Goal: Transaction & Acquisition: Purchase product/service

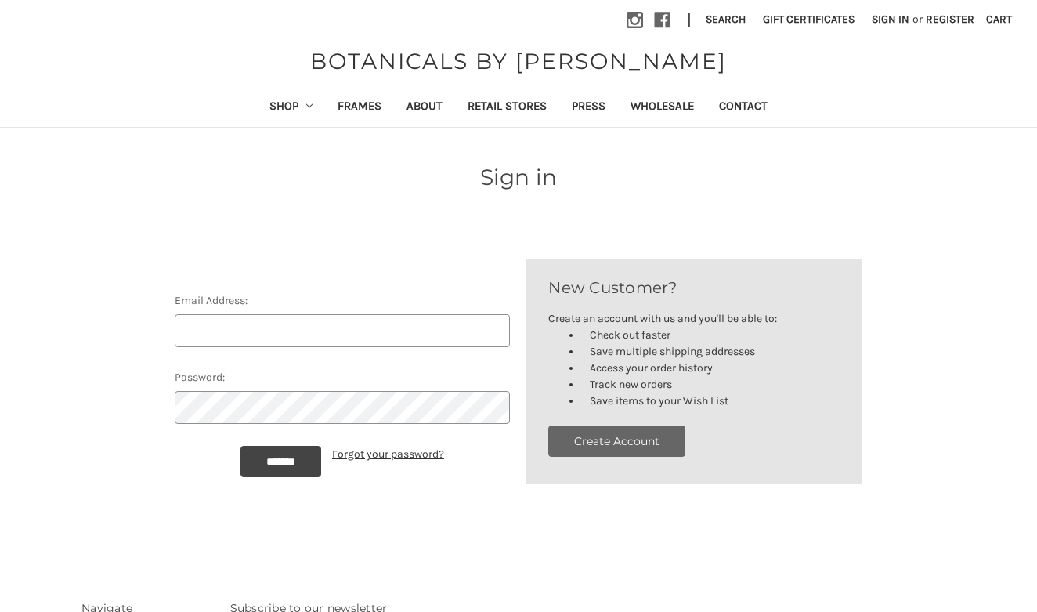
click at [631, 444] on button "Create Account" at bounding box center [616, 440] width 137 height 31
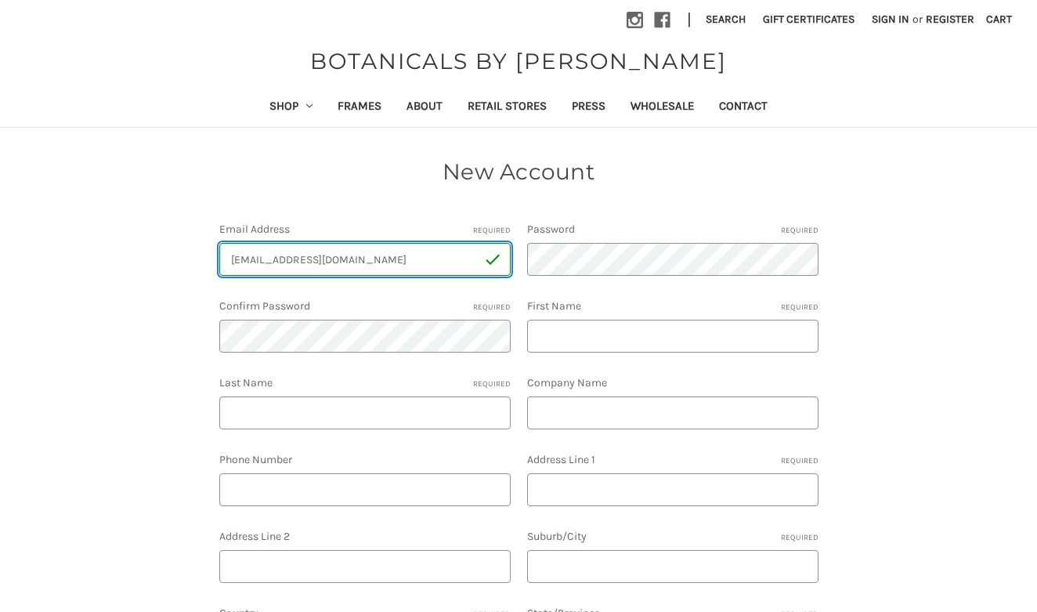
type input "[EMAIL_ADDRESS][DOMAIN_NAME]"
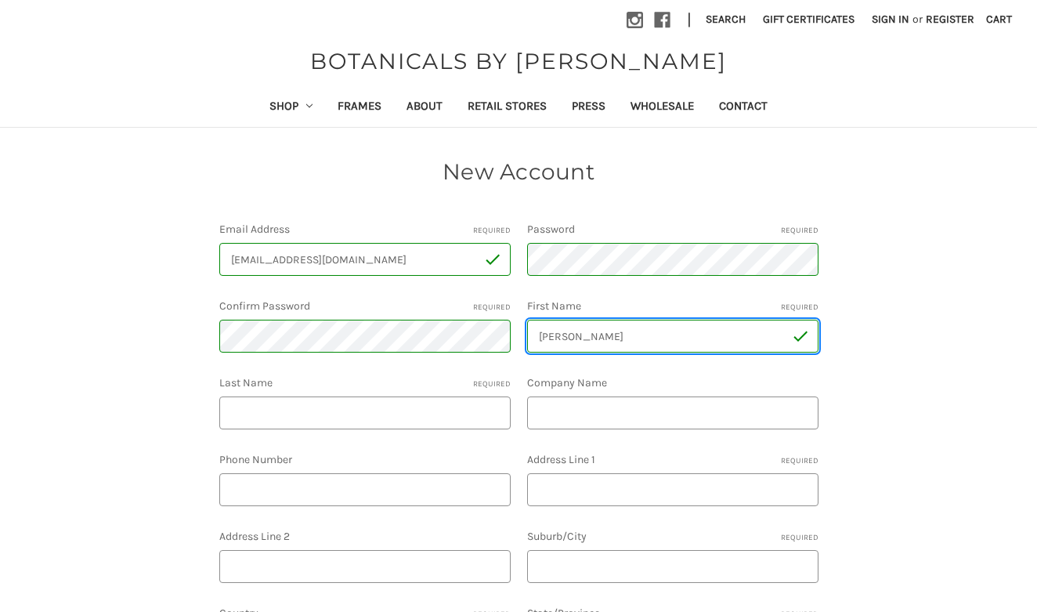
type input "Emery"
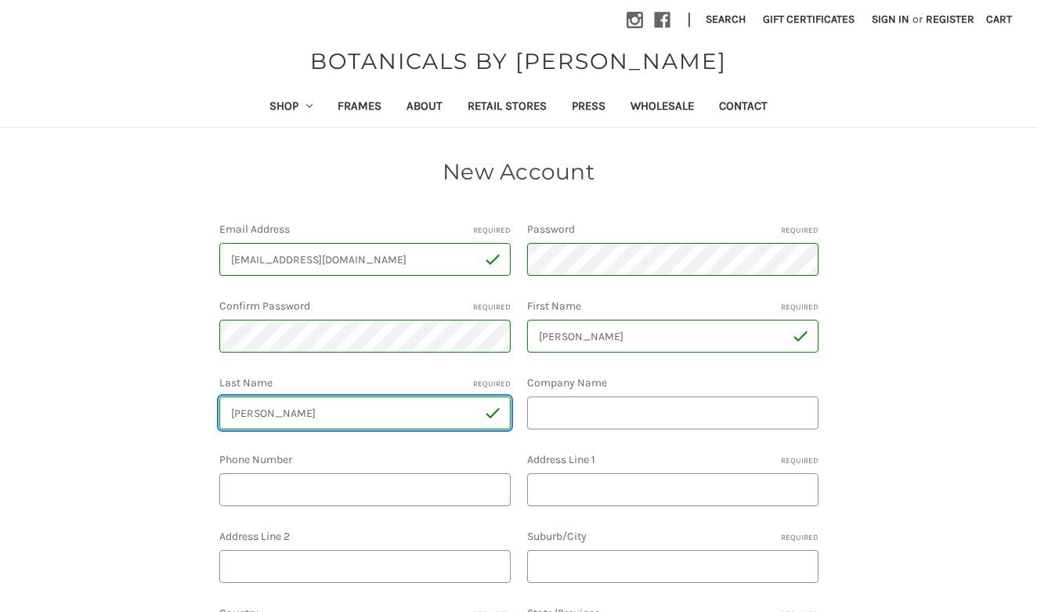
type input "Fisher"
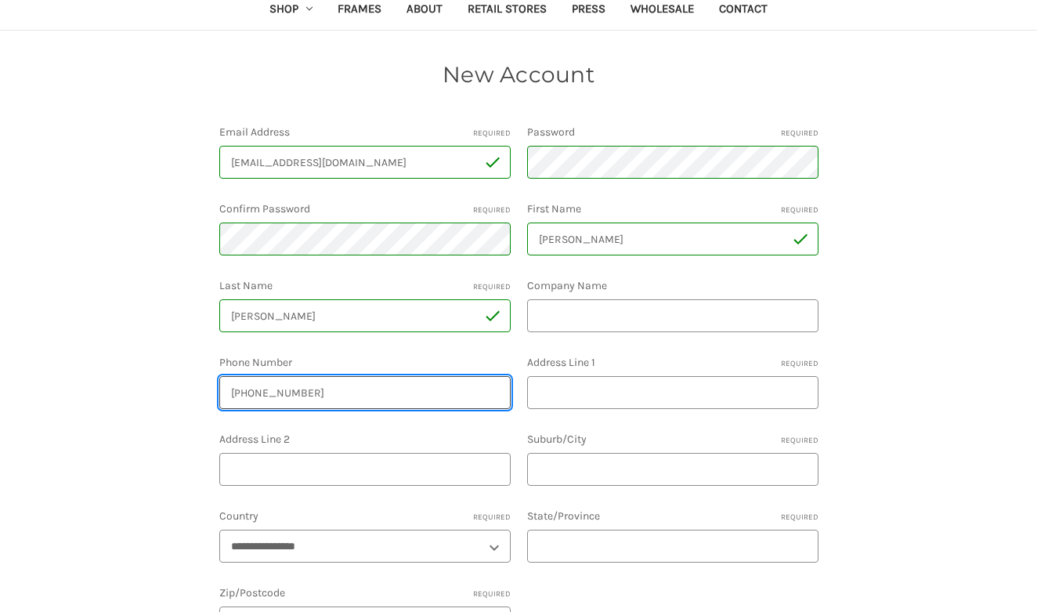
scroll to position [99, 0]
type input "423-313-9351"
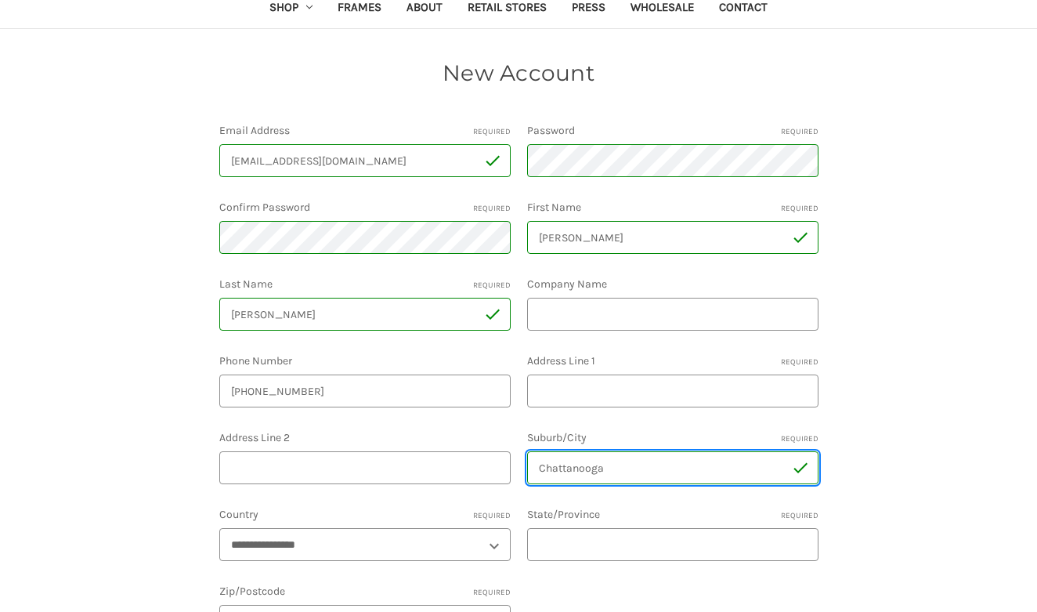
type input "Chattanooga"
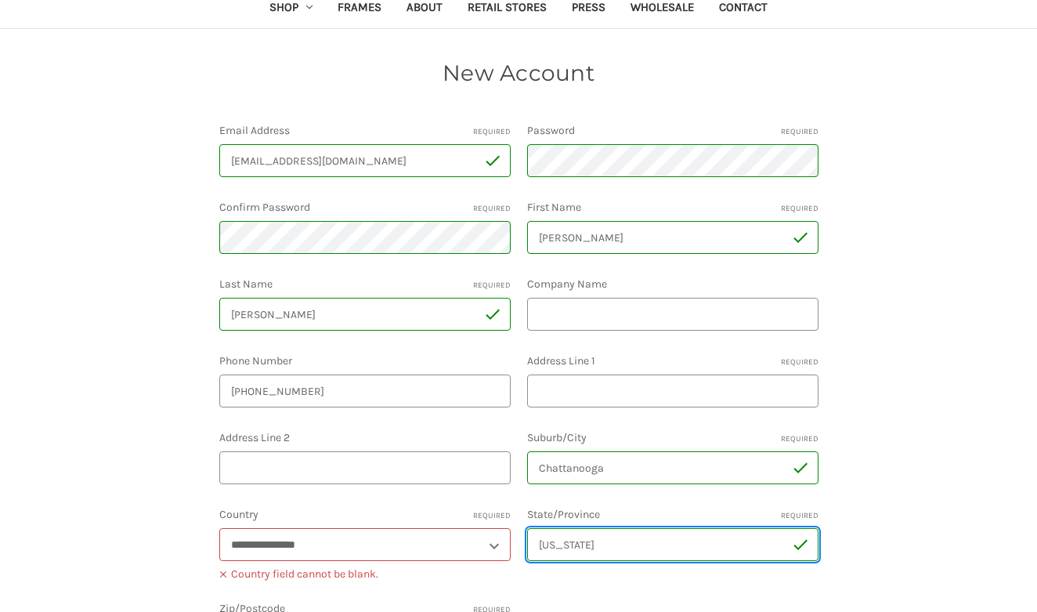
click at [786, 547] on input "Tennessee" at bounding box center [672, 544] width 291 height 33
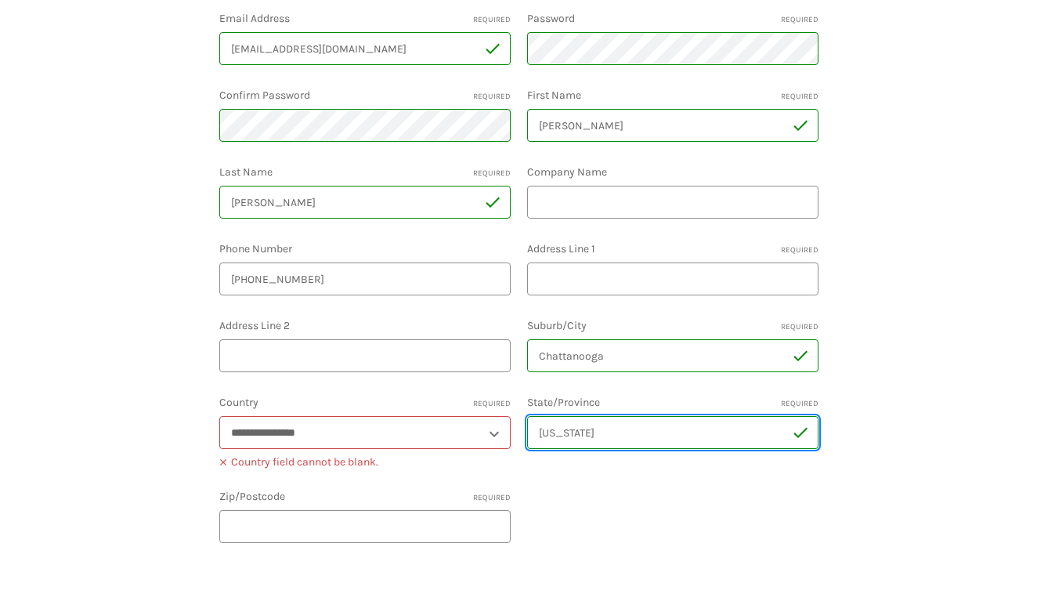
scroll to position [211, 0]
type input "Tennessee"
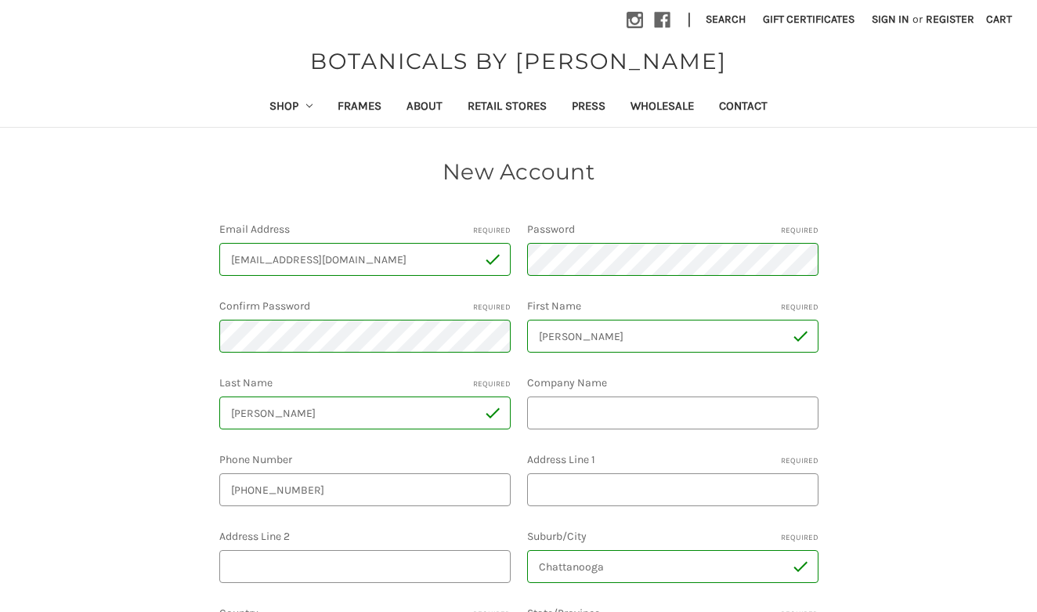
scroll to position [0, 0]
type input "37405"
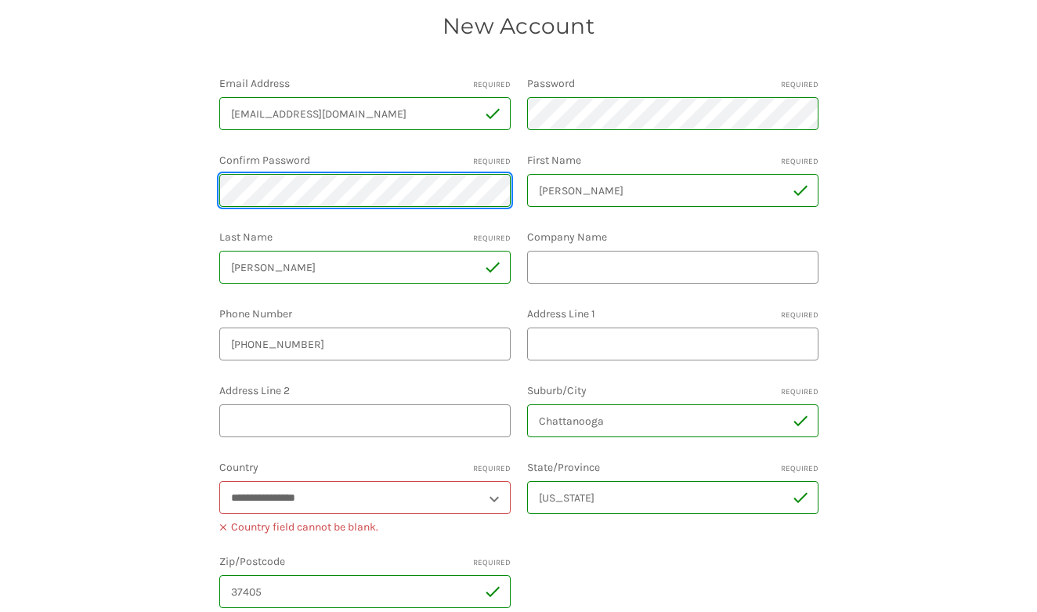
scroll to position [146, 0]
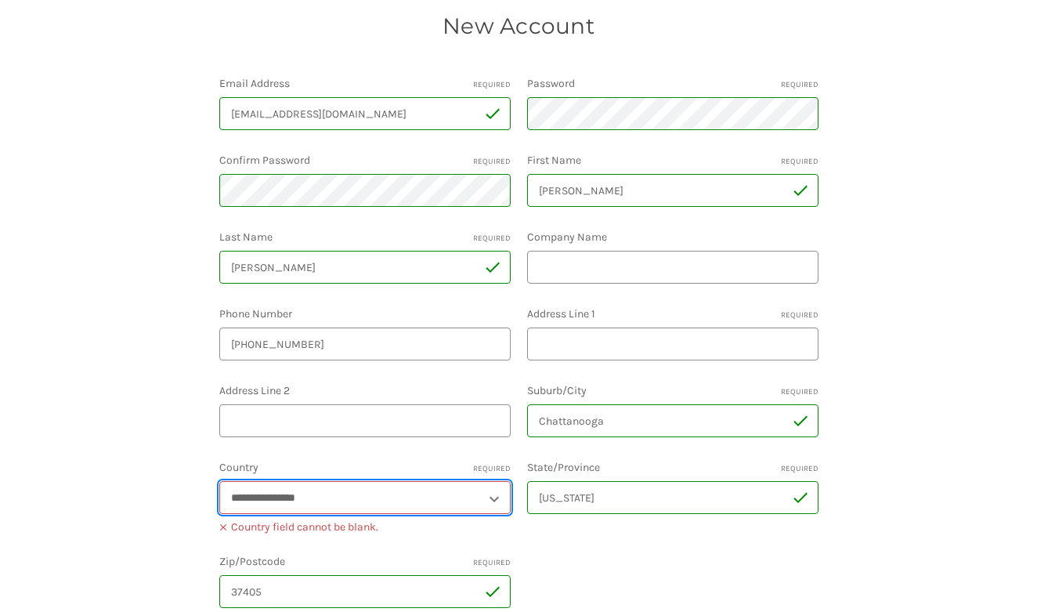
select select "**********"
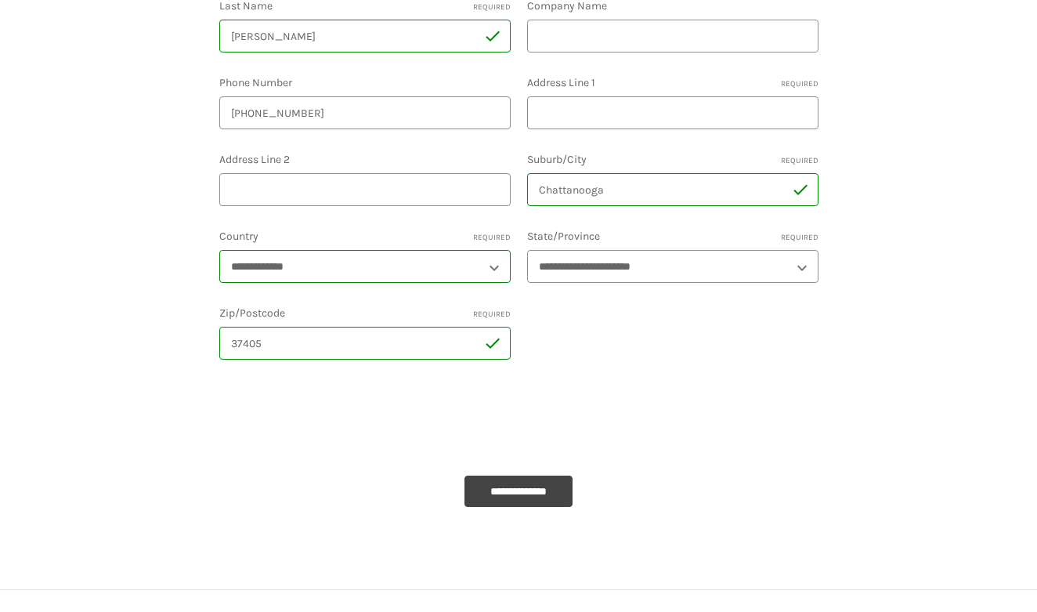
scroll to position [380, 0]
click at [544, 481] on input "**********" at bounding box center [519, 487] width 108 height 31
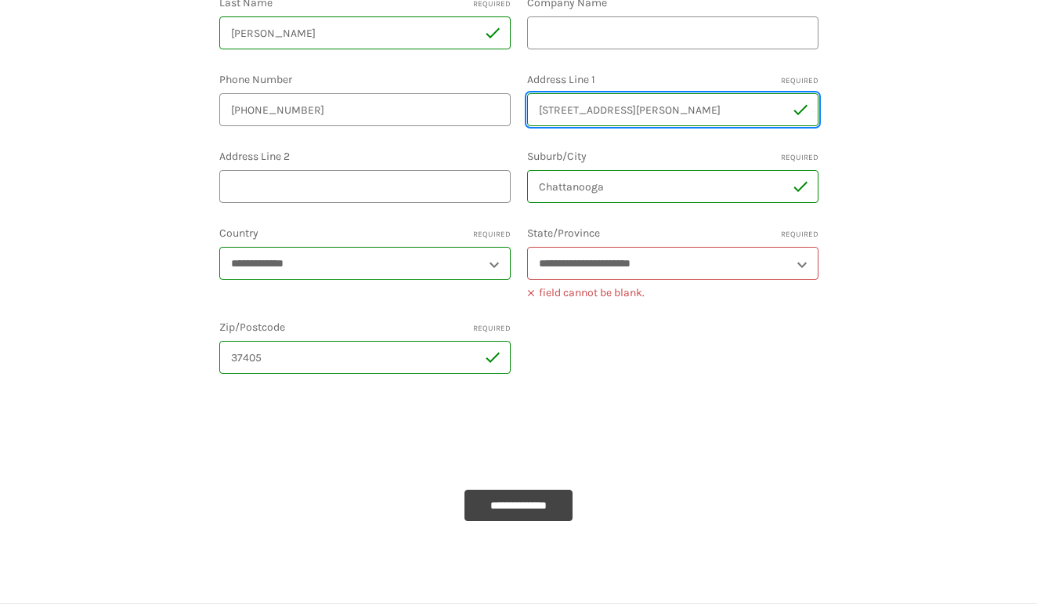
type input "1711 Glenn Road"
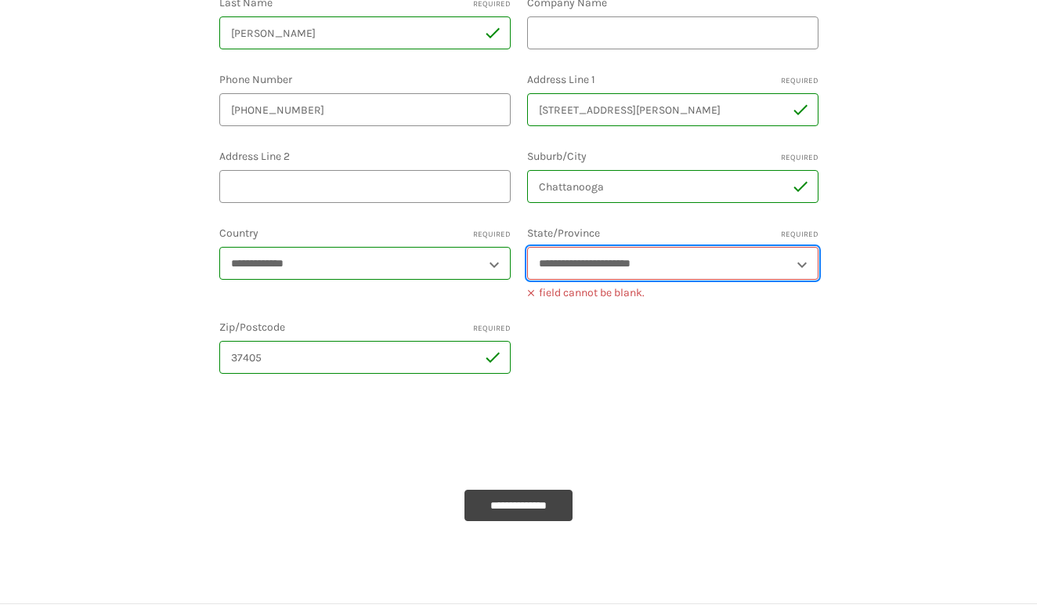
select select "*********"
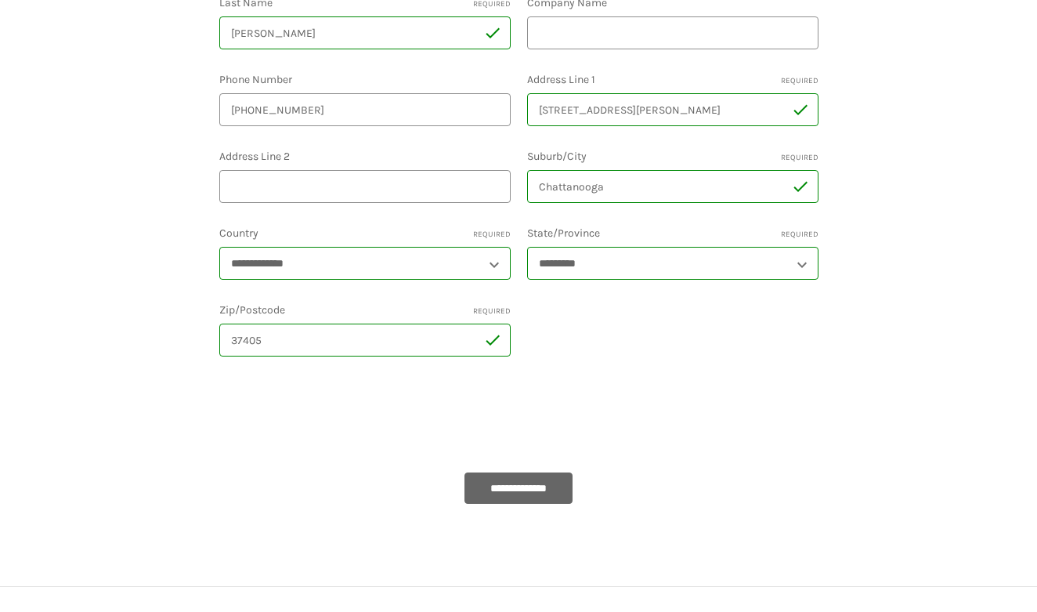
click at [519, 486] on input "**********" at bounding box center [519, 487] width 108 height 31
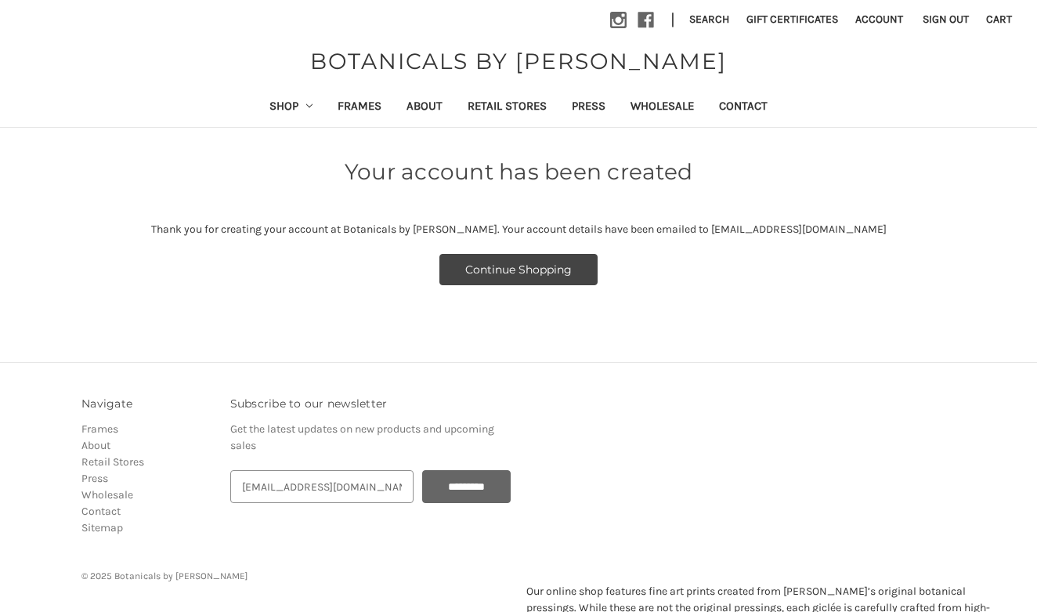
click at [461, 489] on input "*********" at bounding box center [466, 486] width 89 height 33
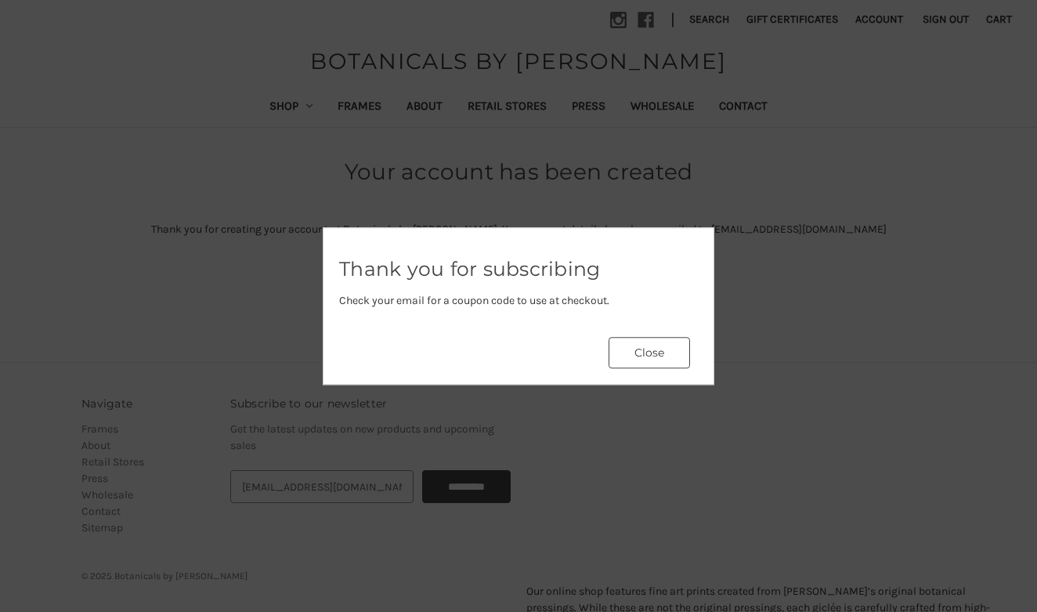
click at [650, 356] on button "Close" at bounding box center [649, 352] width 81 height 31
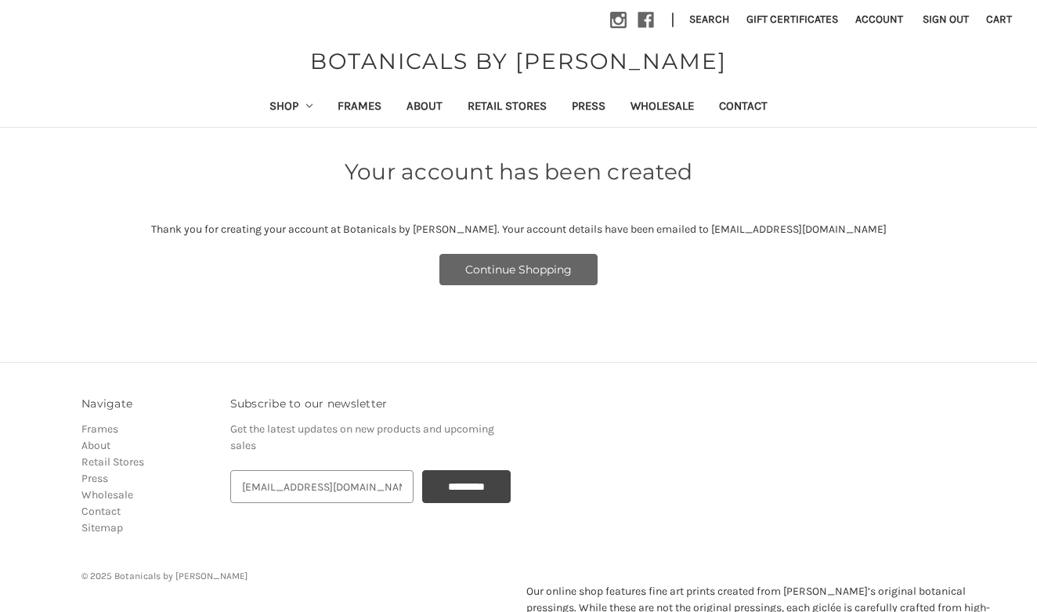
click at [538, 267] on link "Continue Shopping" at bounding box center [518, 269] width 158 height 31
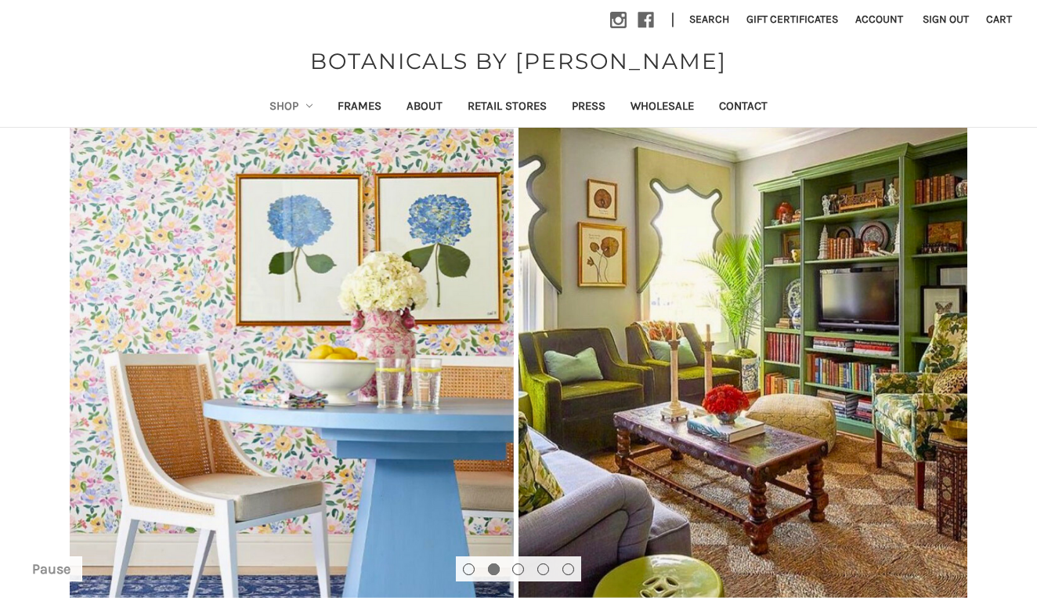
click at [306, 105] on icon "Shop" at bounding box center [309, 106] width 6 height 6
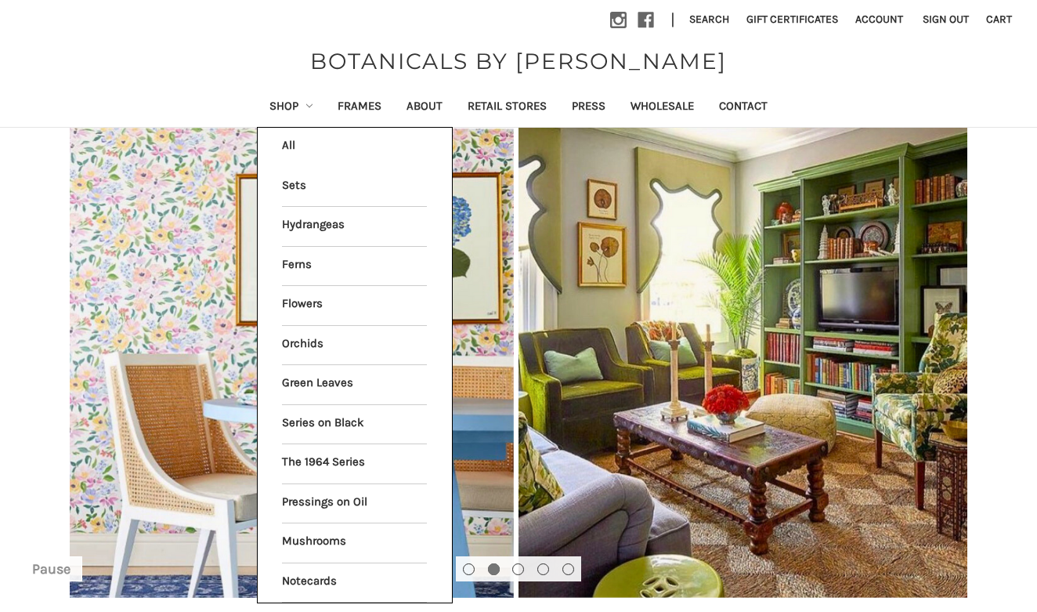
click at [291, 139] on li "All Shop" at bounding box center [354, 147] width 161 height 39
click at [274, 139] on li "All Shop" at bounding box center [354, 147] width 161 height 39
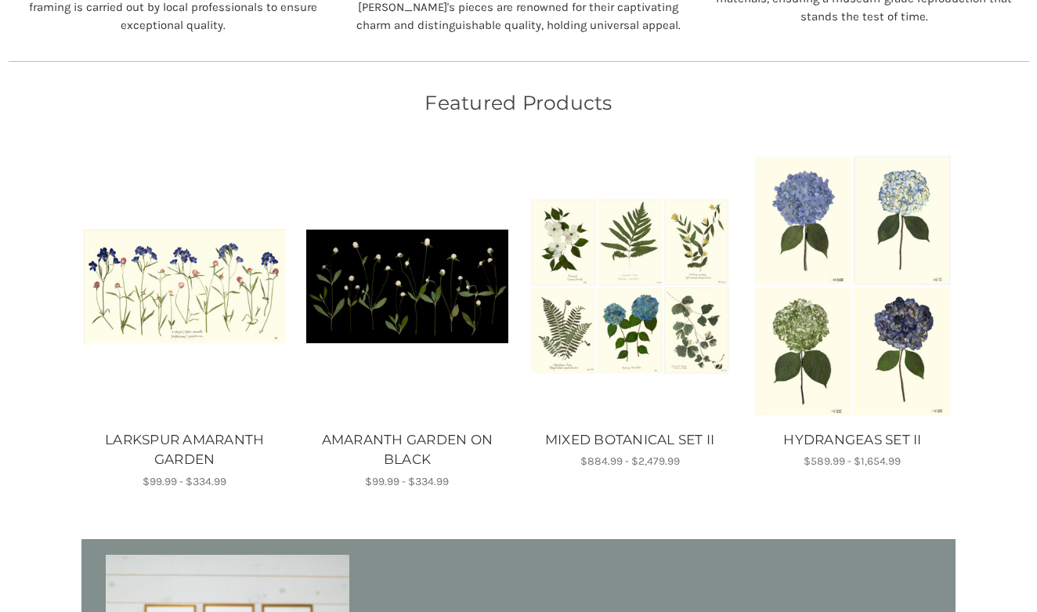
scroll to position [854, 0]
click at [253, 255] on img "LARKSPUR AMARANTH GARDEN, Price range from $99.99 to $334.99\a\a" at bounding box center [184, 286] width 201 height 114
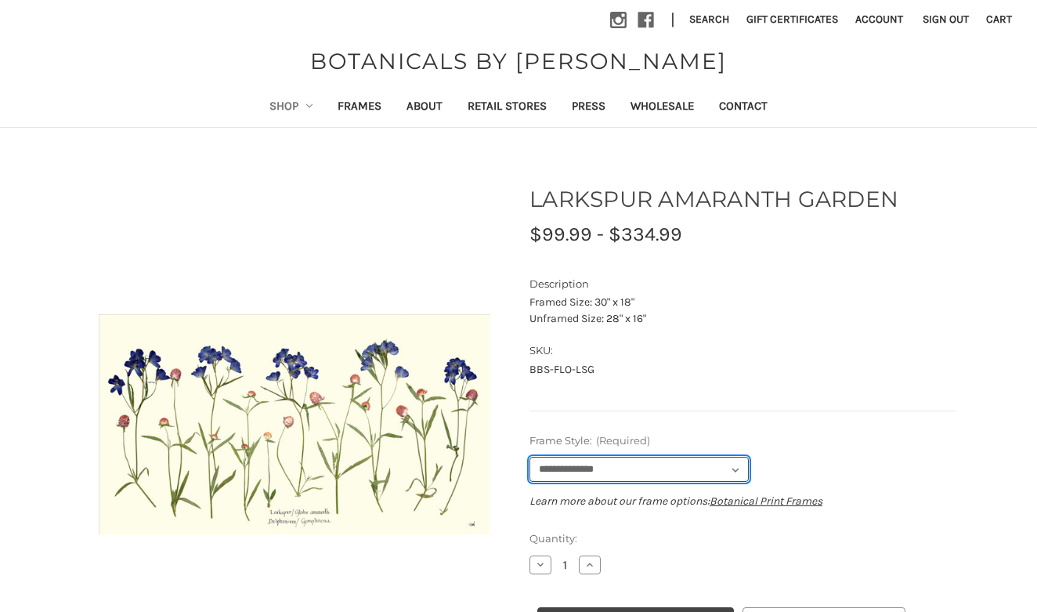
select select "****"
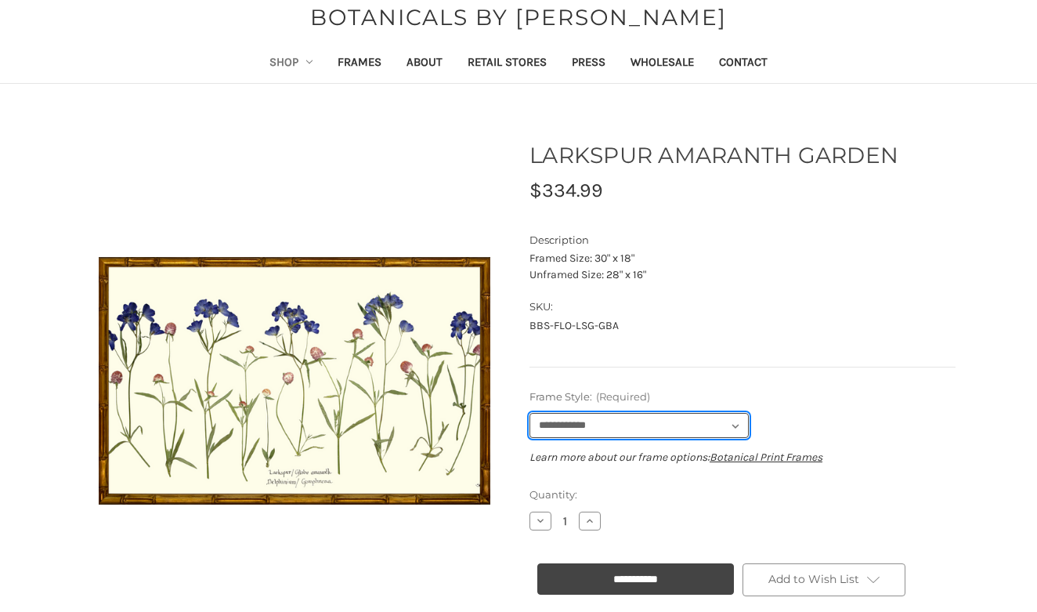
scroll to position [53, 0]
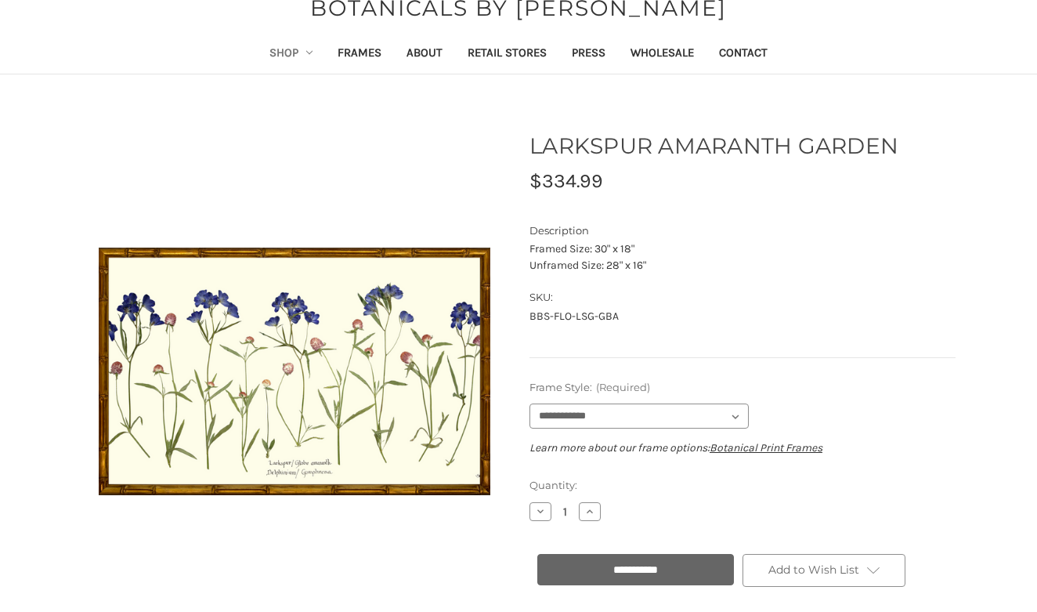
click at [634, 569] on input "**********" at bounding box center [635, 569] width 197 height 31
type input "**********"
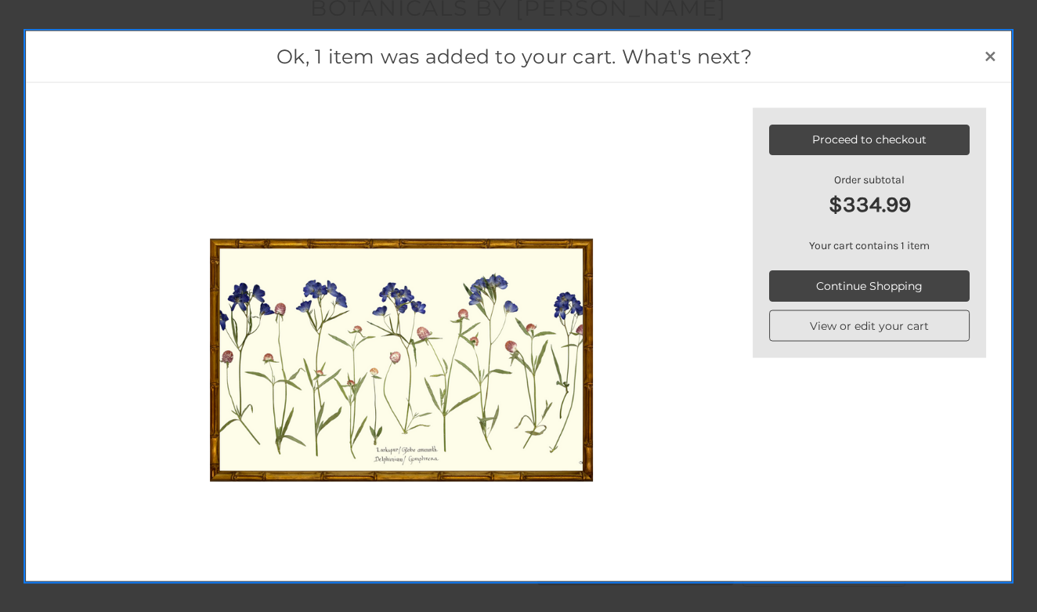
click at [918, 321] on link "View or edit your cart" at bounding box center [869, 325] width 201 height 31
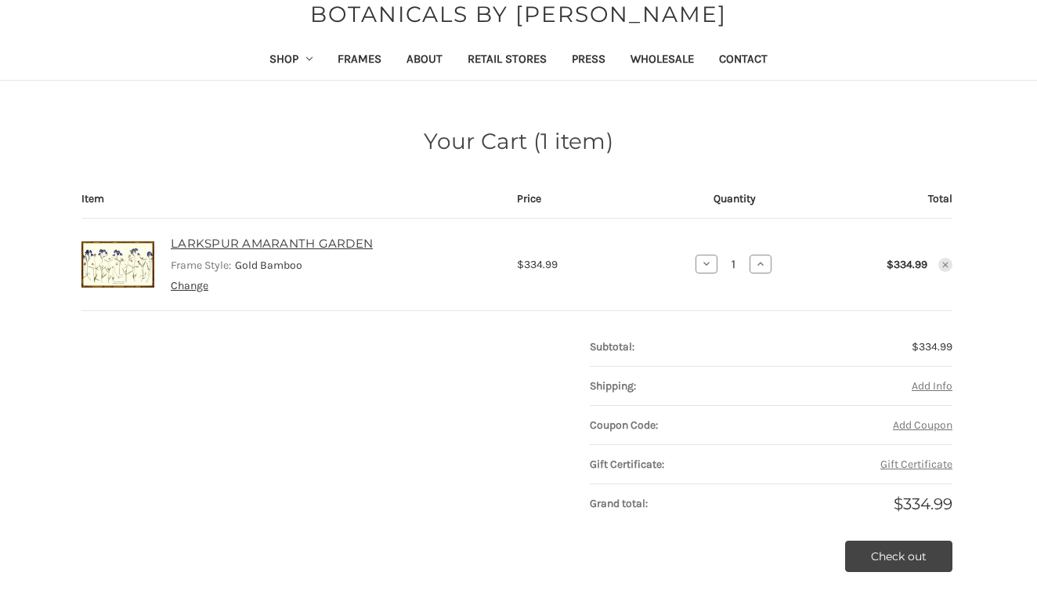
scroll to position [47, 0]
click at [262, 56] on link "Shop" at bounding box center [291, 61] width 69 height 38
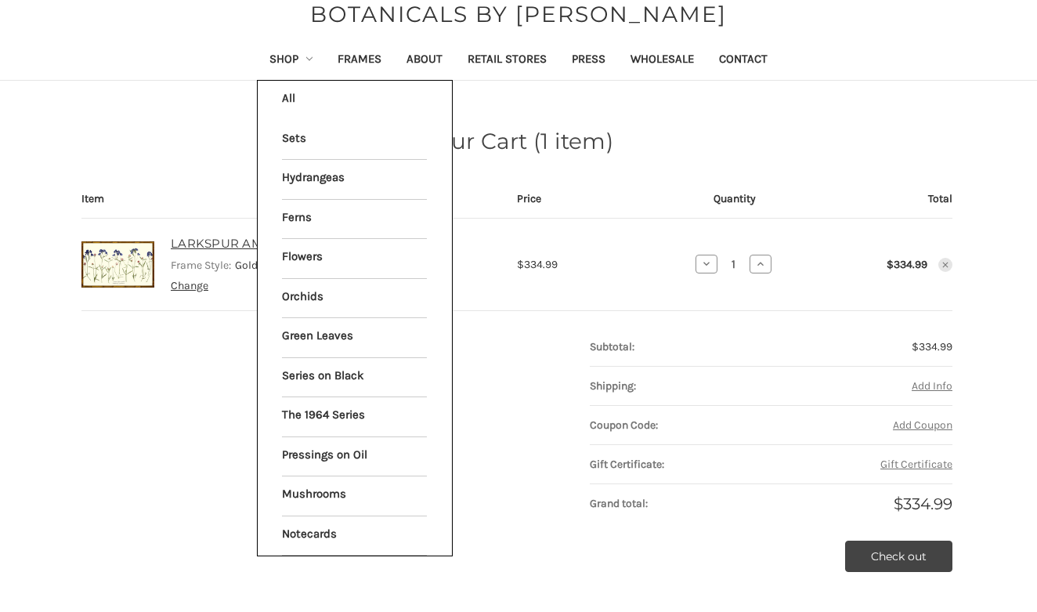
click at [280, 99] on li "All Shop" at bounding box center [354, 100] width 161 height 39
click at [274, 94] on li "All Shop" at bounding box center [354, 100] width 161 height 39
click at [274, 98] on li "All Shop" at bounding box center [354, 100] width 161 height 39
click at [274, 94] on li "All Shop" at bounding box center [354, 100] width 161 height 39
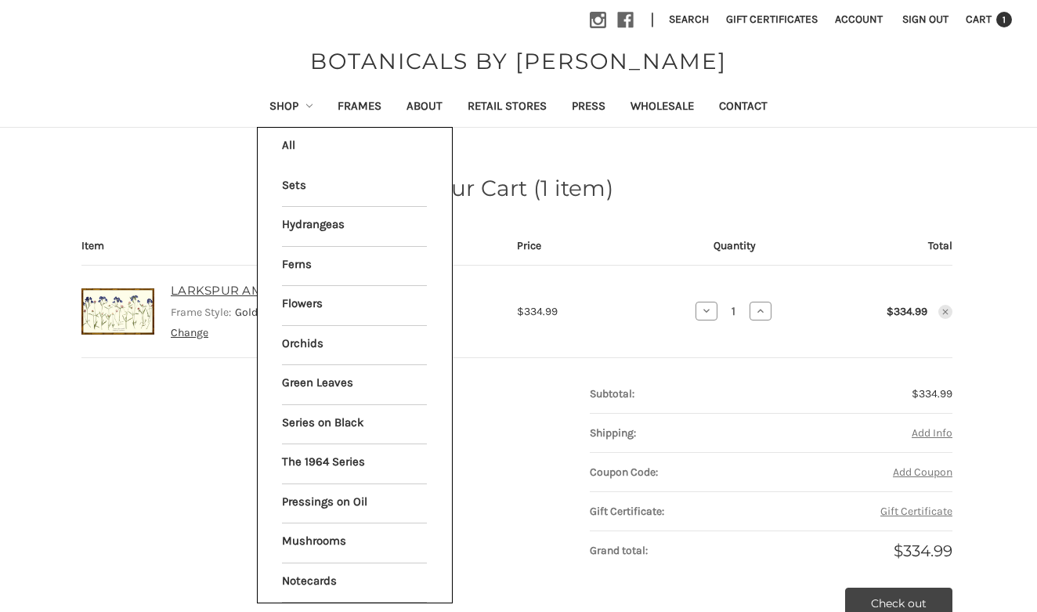
scroll to position [0, 0]
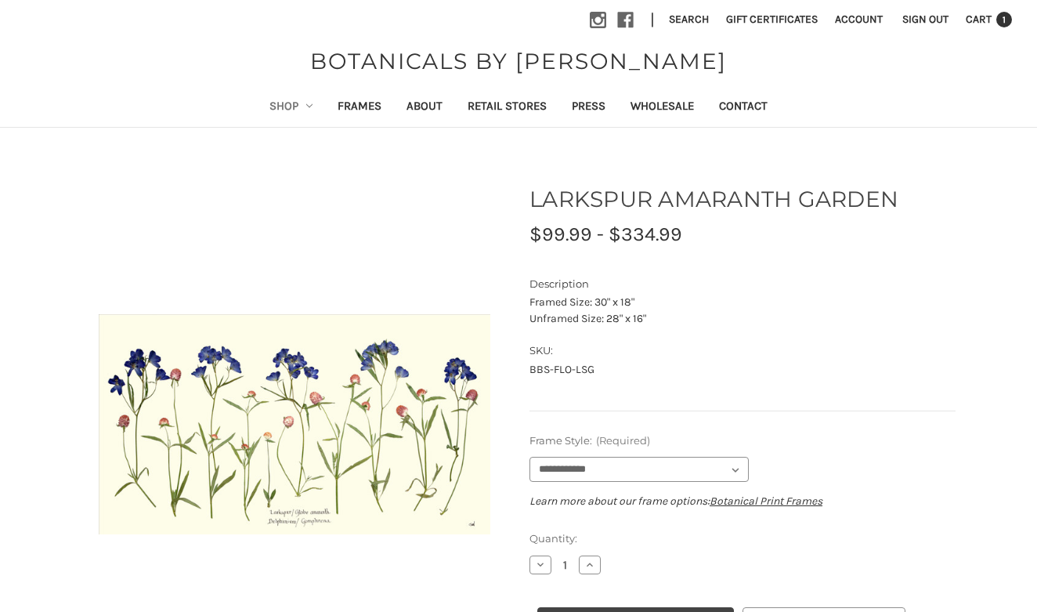
select select "****"
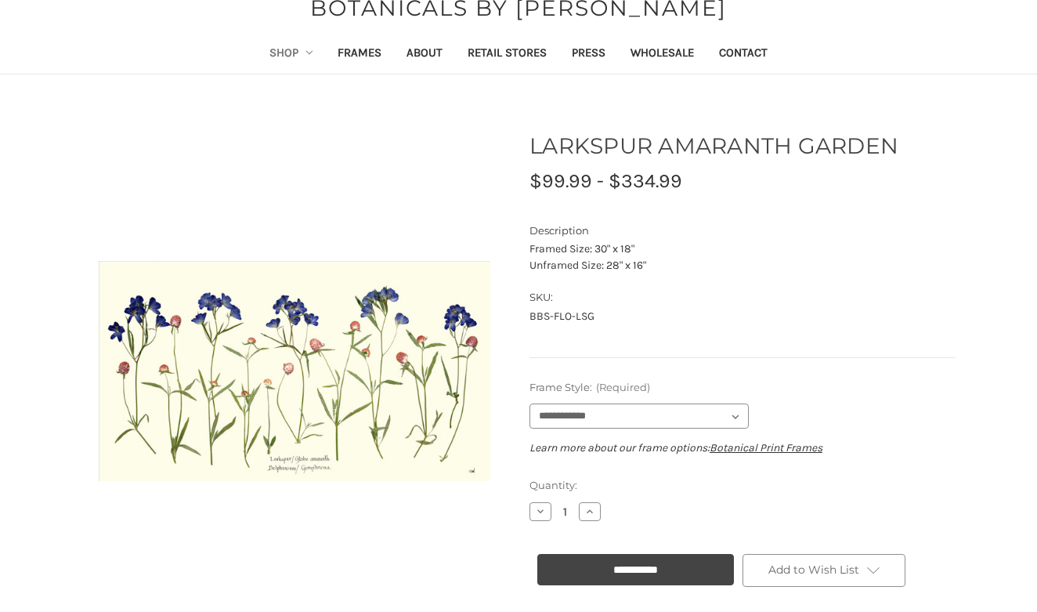
click at [280, 56] on link "Shop" at bounding box center [291, 54] width 69 height 38
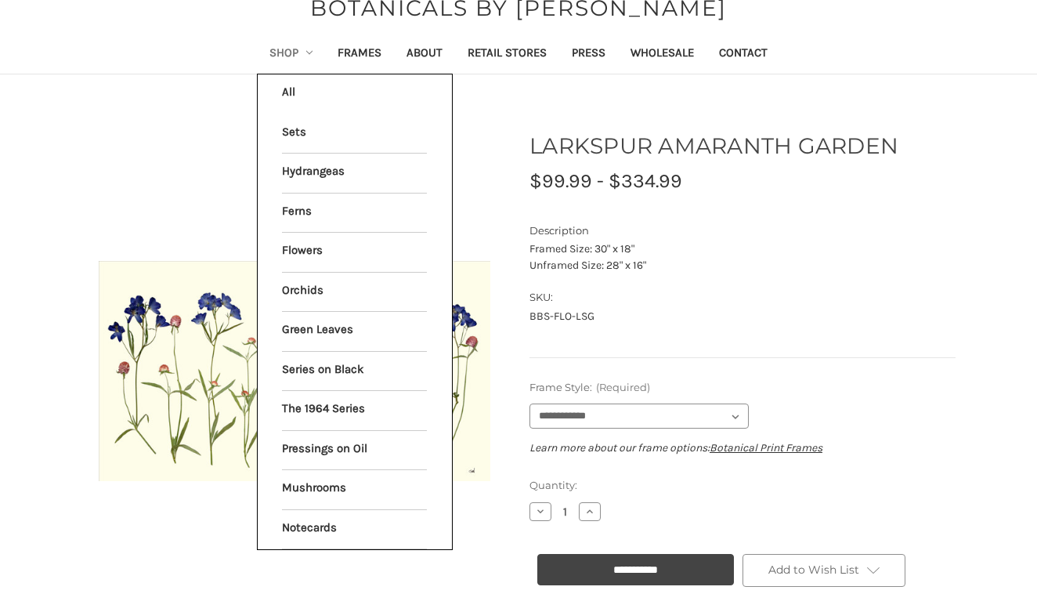
click at [280, 89] on li "All Shop" at bounding box center [354, 93] width 161 height 39
click at [282, 248] on link "Flowers" at bounding box center [354, 252] width 145 height 39
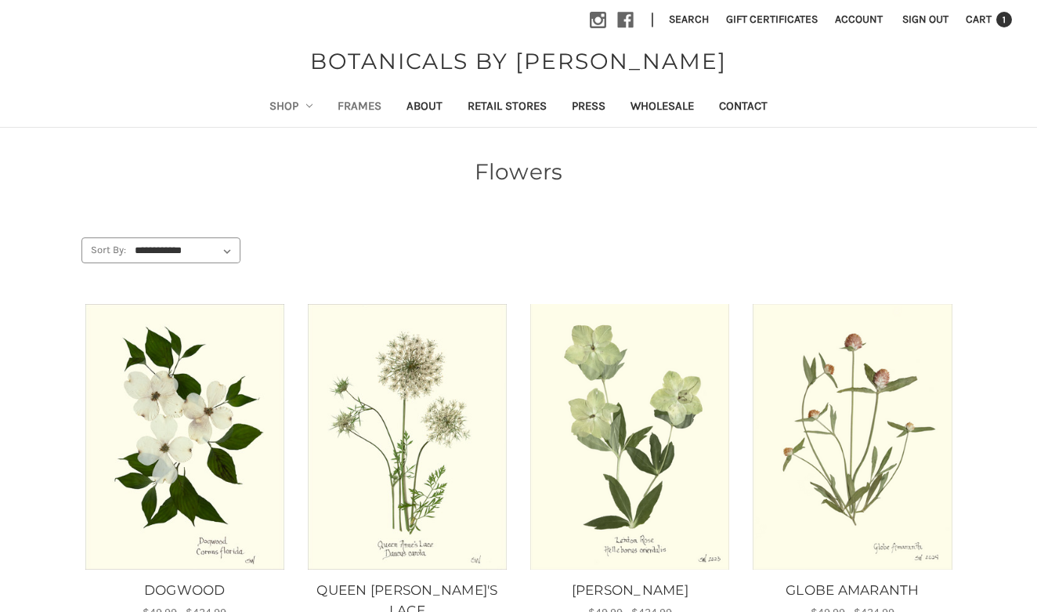
click at [357, 105] on link "Frames" at bounding box center [359, 108] width 69 height 38
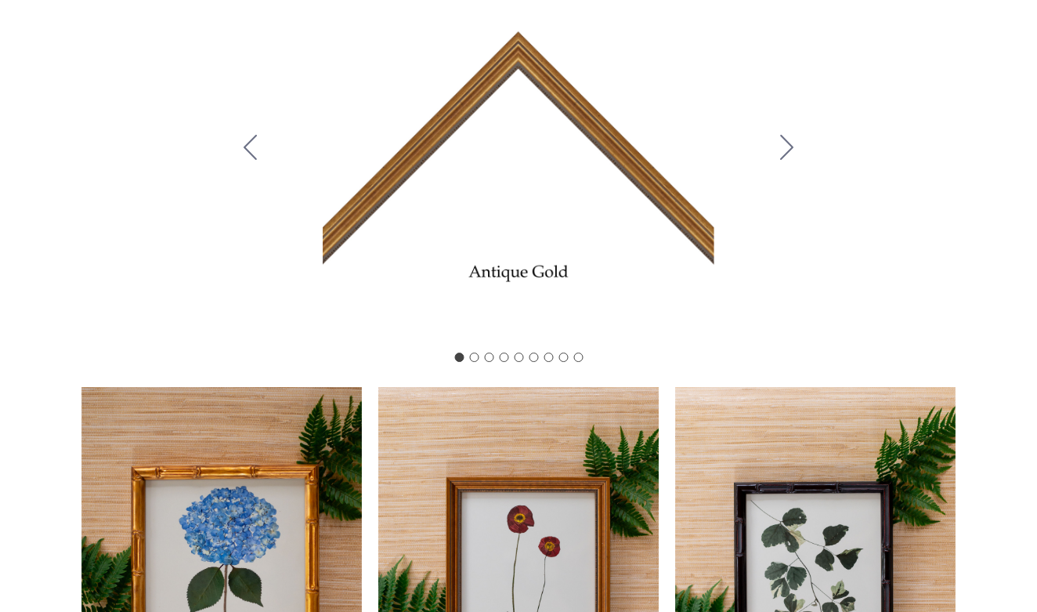
scroll to position [319, 0]
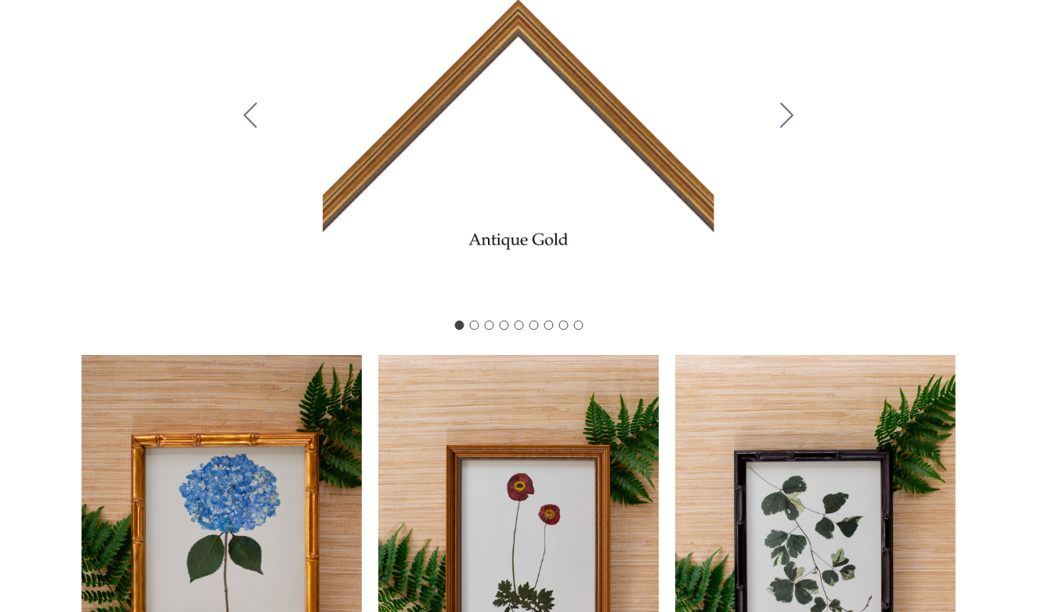
click at [799, 131] on button "Go to slide 2" at bounding box center [787, 116] width 41 height 132
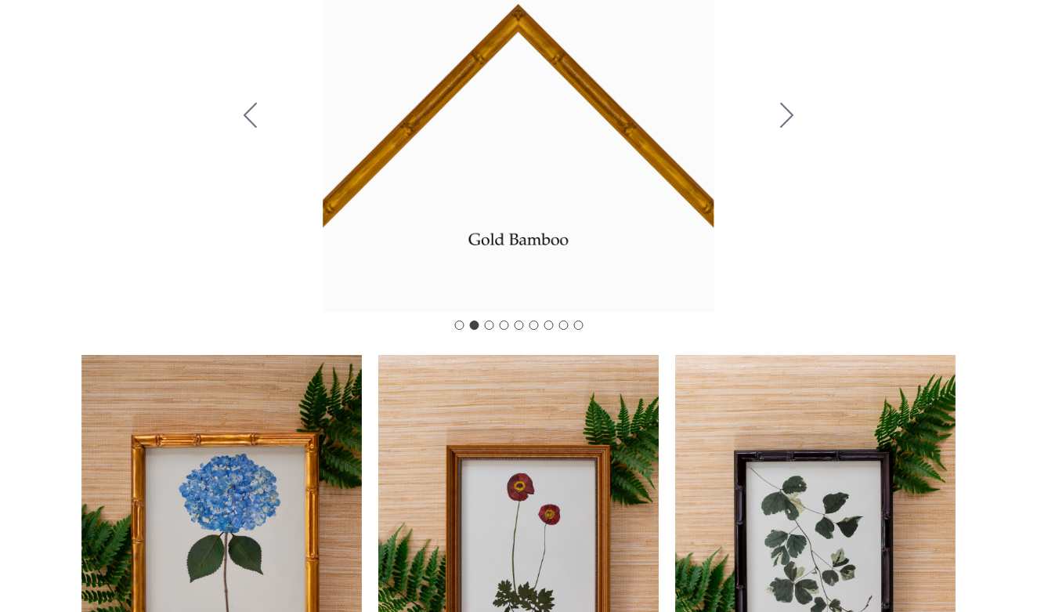
click at [788, 128] on icon "Go to slide 3" at bounding box center [786, 115] width 13 height 25
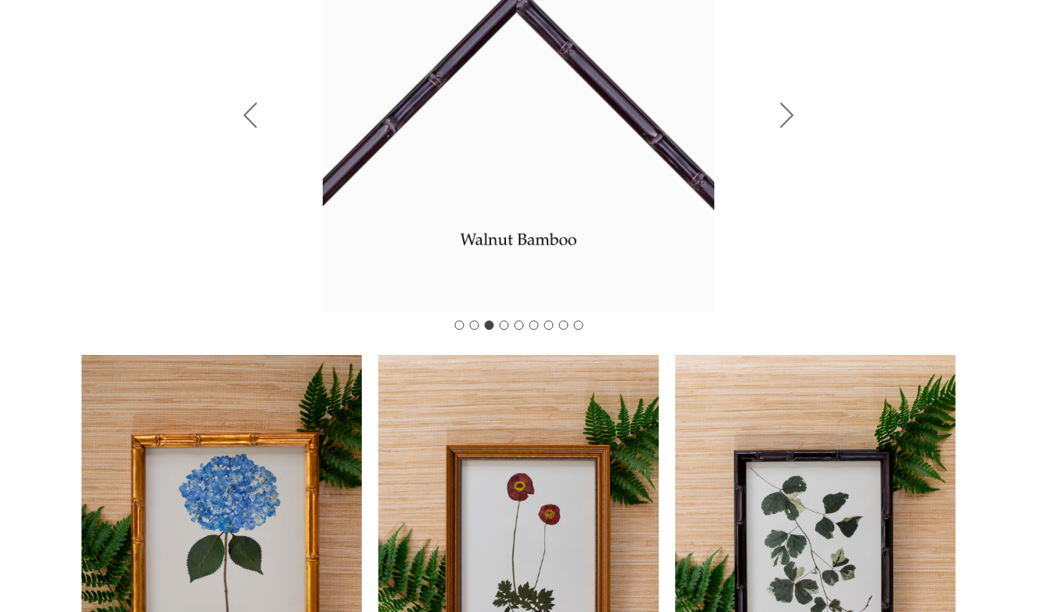
click at [788, 128] on icon "Go to slide 4" at bounding box center [786, 115] width 13 height 25
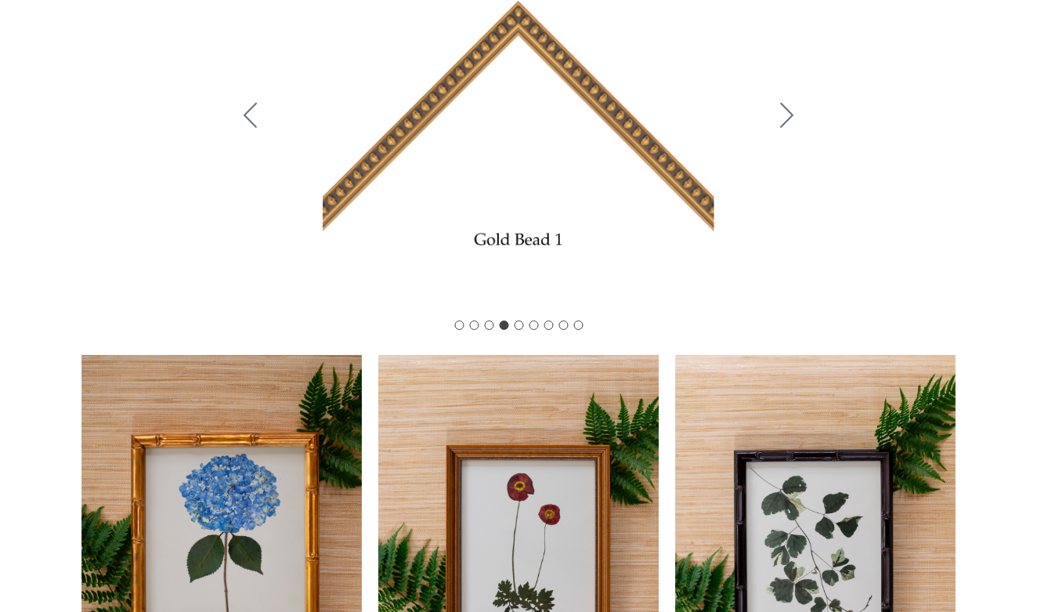
click at [788, 128] on icon "Go to slide 5" at bounding box center [786, 115] width 13 height 25
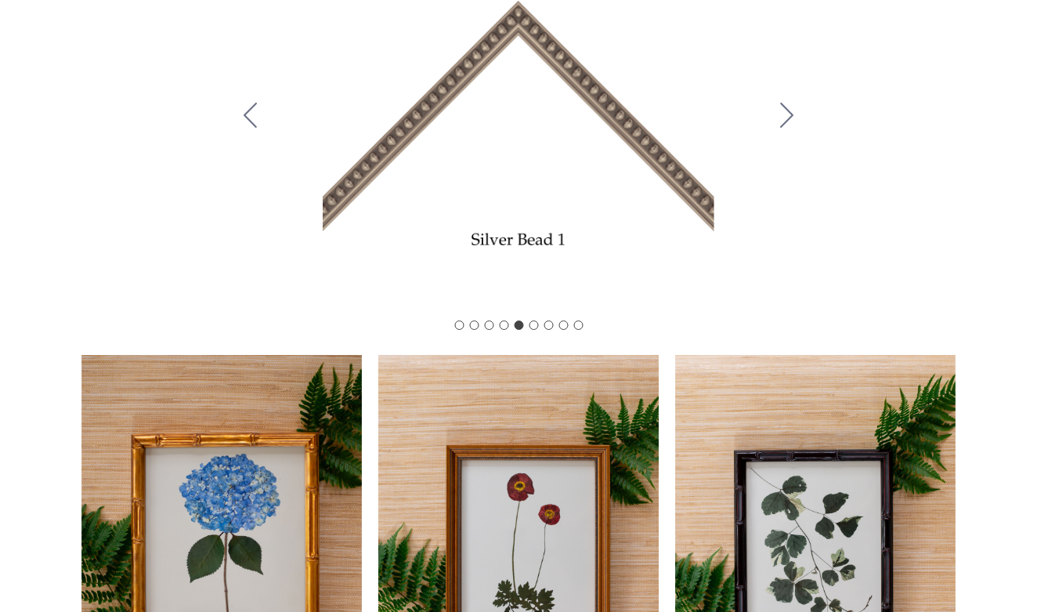
click at [788, 128] on icon "Go to slide 6" at bounding box center [786, 115] width 13 height 25
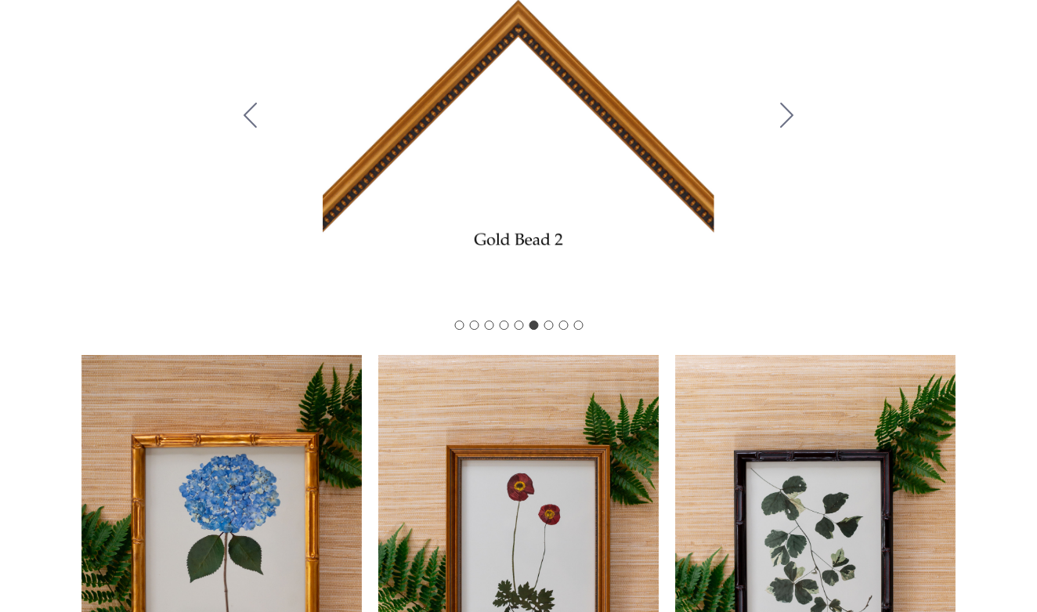
click at [788, 128] on icon "Go to slide 7" at bounding box center [786, 115] width 13 height 25
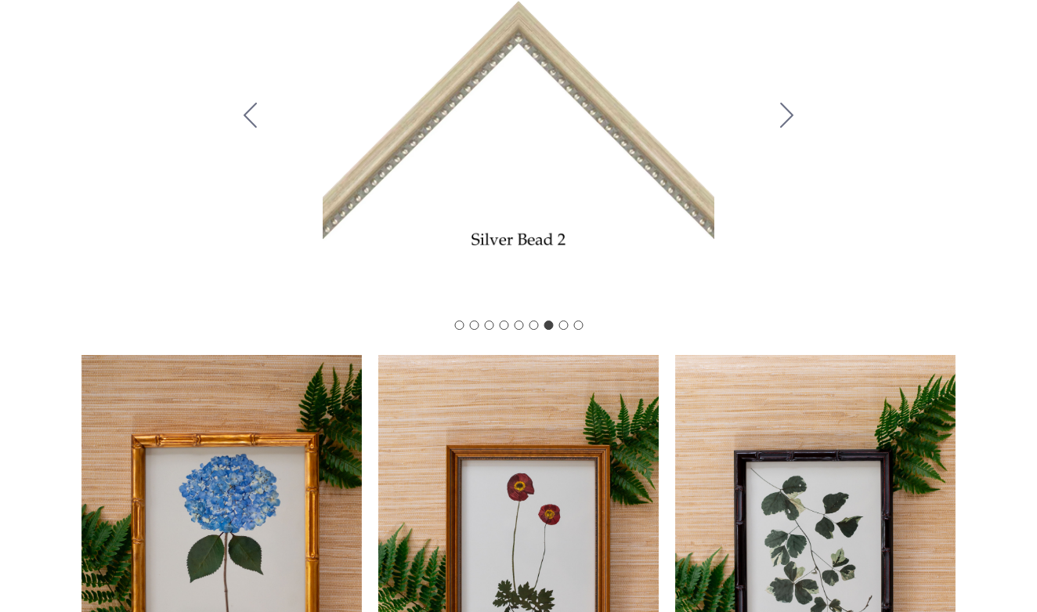
click at [788, 128] on icon "Go to slide 8" at bounding box center [786, 115] width 13 height 25
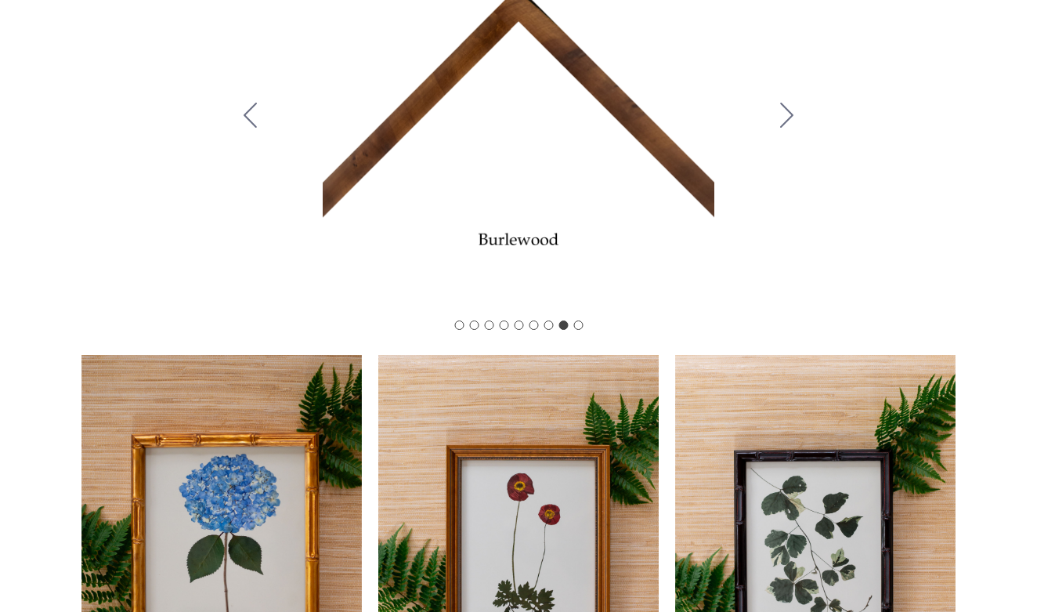
click at [788, 128] on icon "Go to slide 9" at bounding box center [786, 115] width 13 height 25
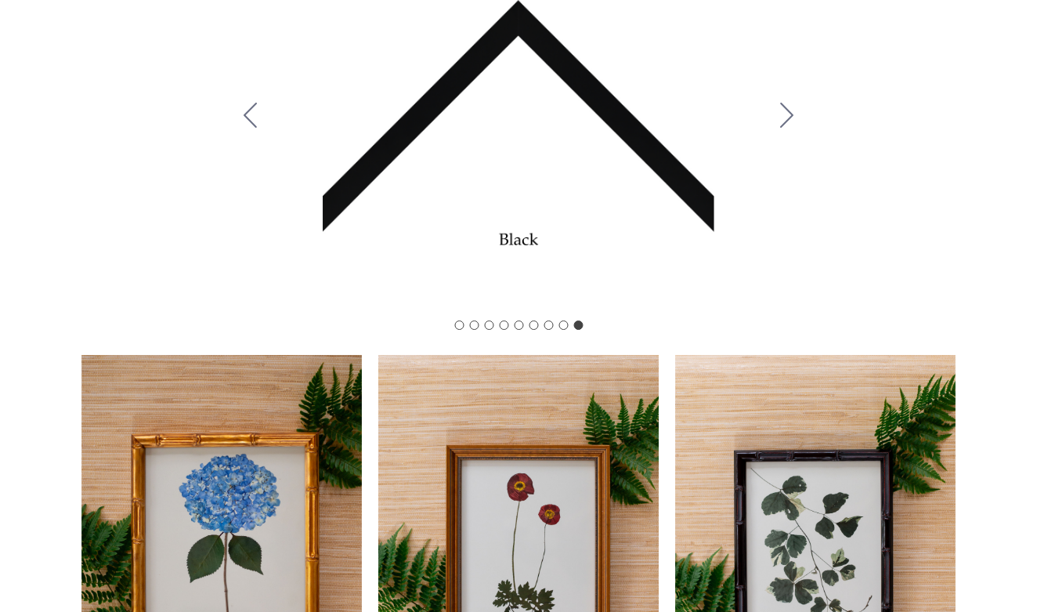
click at [788, 128] on icon "Go to slide 1" at bounding box center [786, 115] width 13 height 25
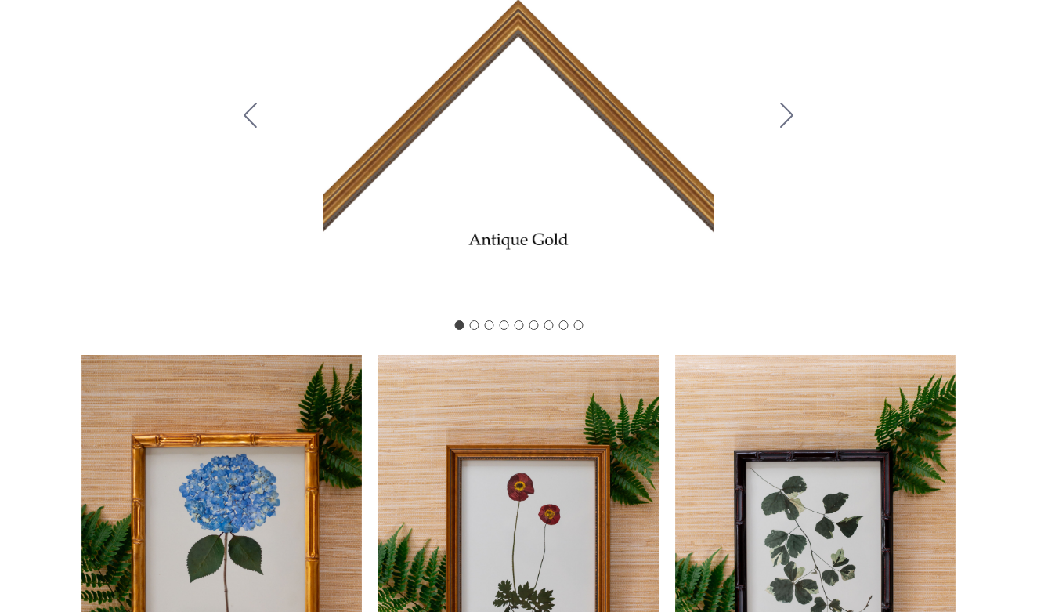
click at [788, 128] on icon "Go to slide 2" at bounding box center [786, 115] width 13 height 25
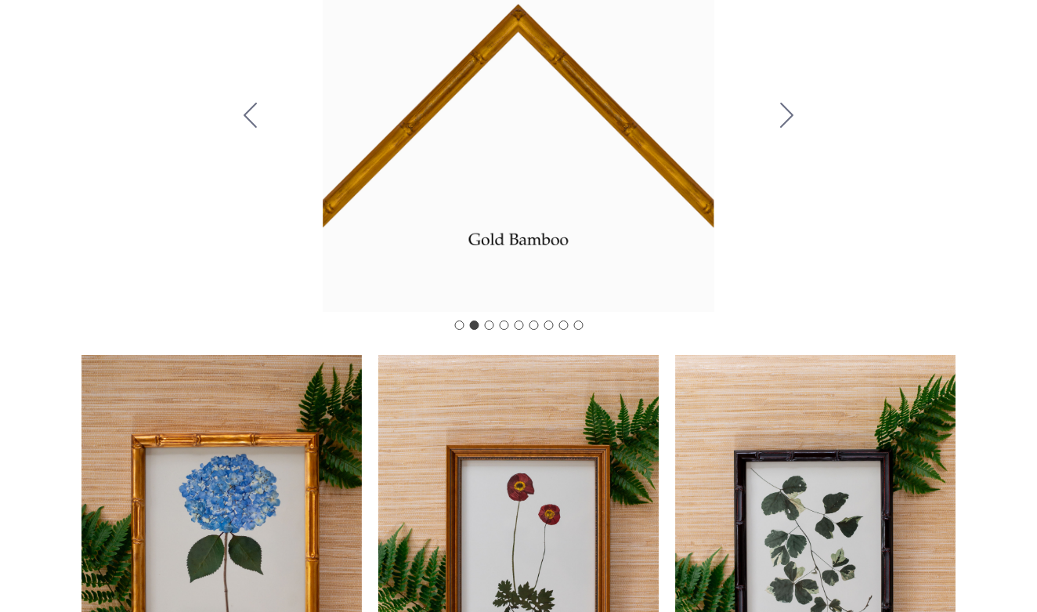
click at [788, 128] on icon "Go to slide 3" at bounding box center [786, 115] width 13 height 25
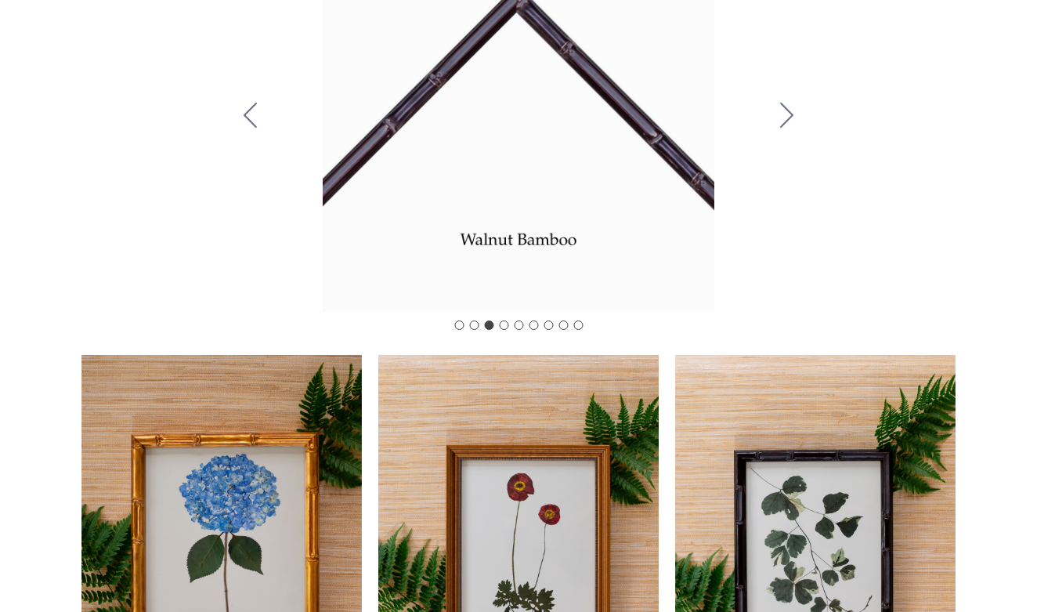
click at [788, 128] on icon "Go to slide 4" at bounding box center [786, 115] width 13 height 25
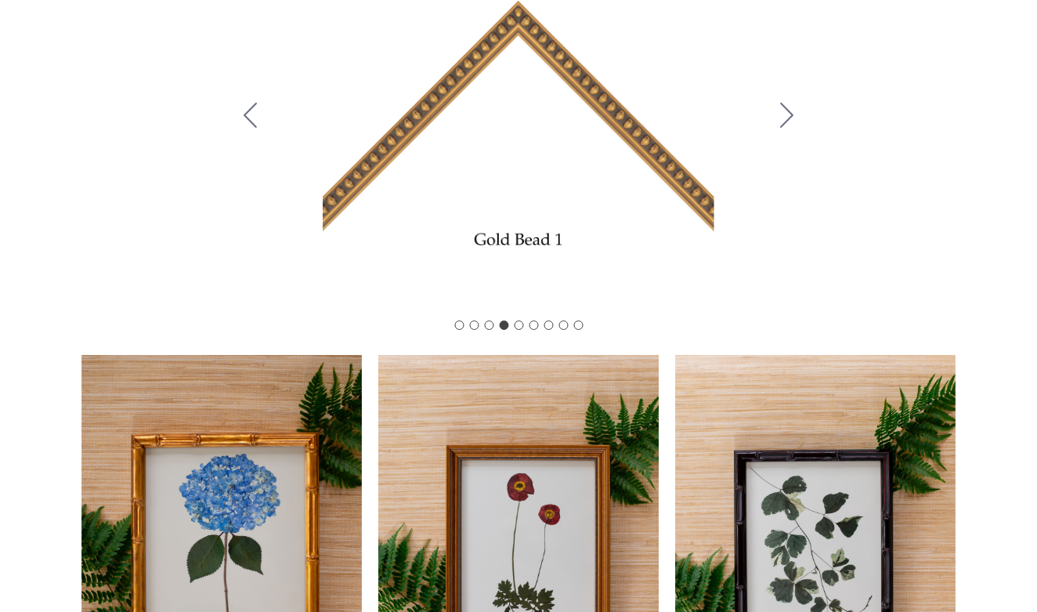
click at [788, 128] on icon "Go to slide 5" at bounding box center [786, 115] width 13 height 25
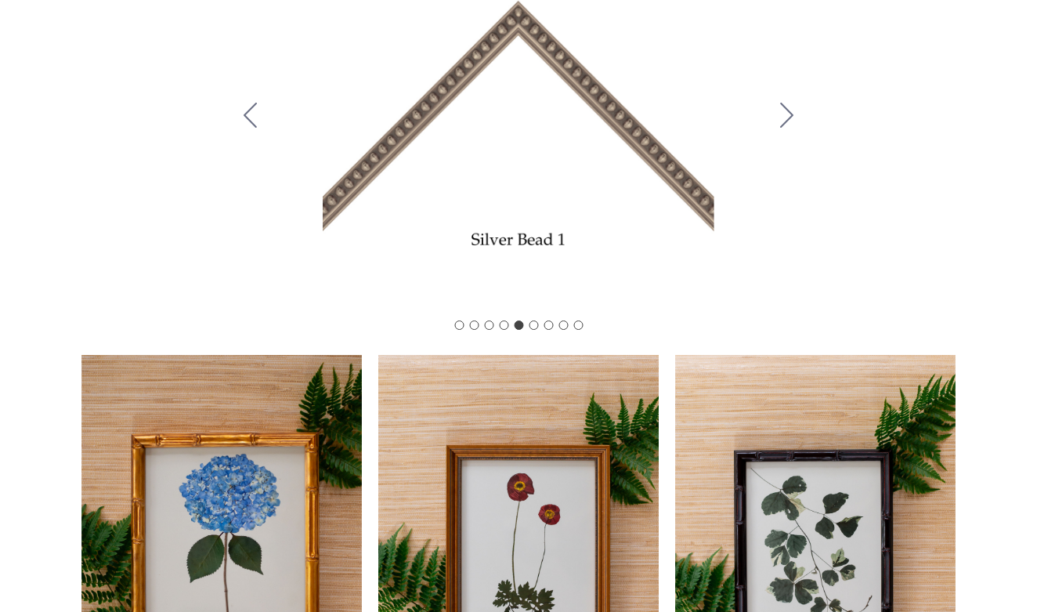
click at [788, 128] on icon "Go to slide 6" at bounding box center [786, 115] width 13 height 25
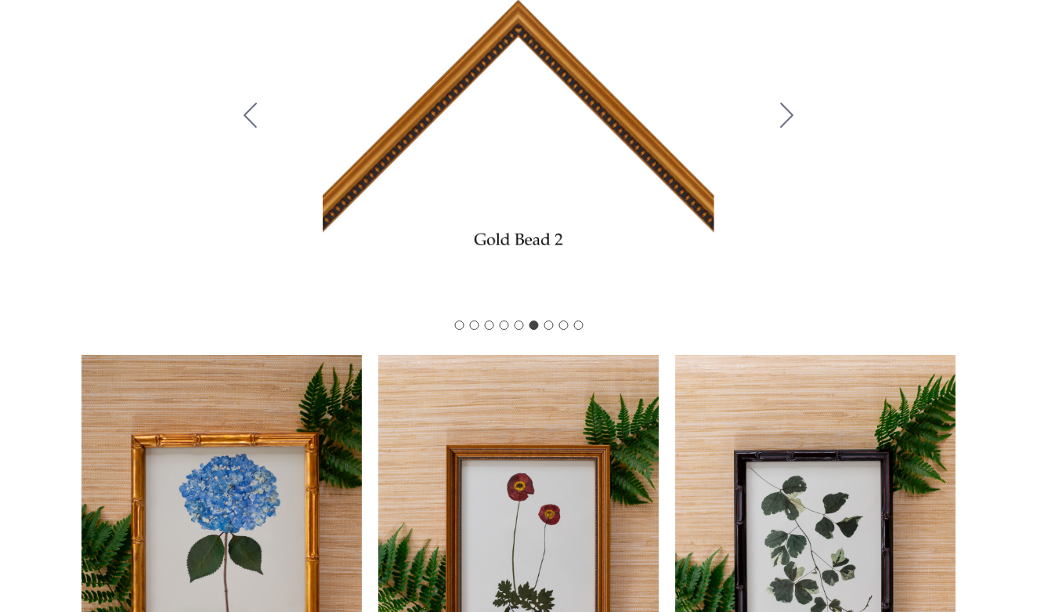
click at [788, 128] on icon "Go to slide 7" at bounding box center [786, 115] width 13 height 25
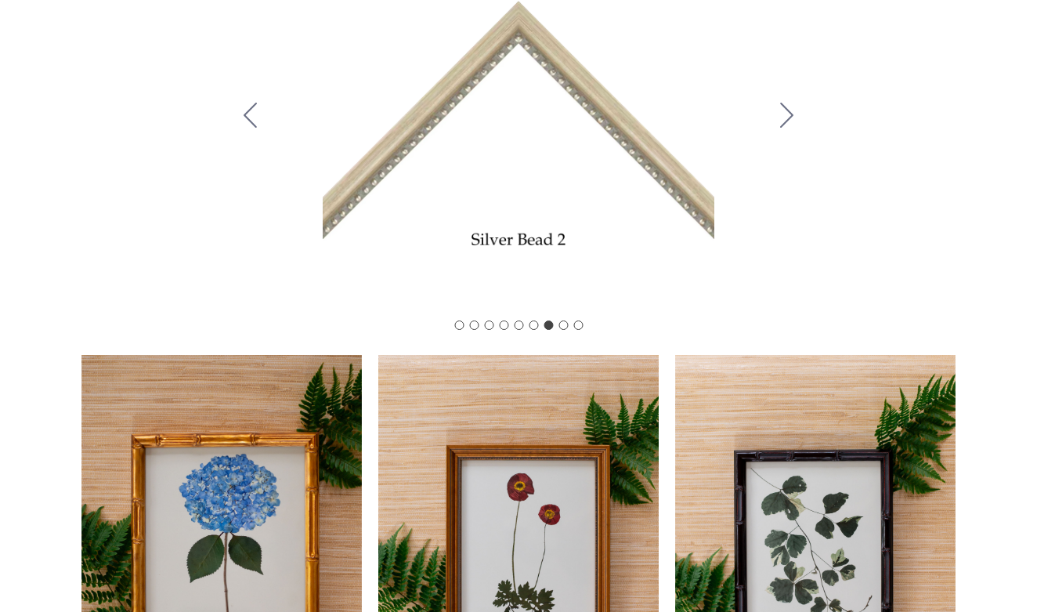
click at [788, 128] on icon "Go to slide 8" at bounding box center [786, 115] width 13 height 25
